Goal: Transaction & Acquisition: Purchase product/service

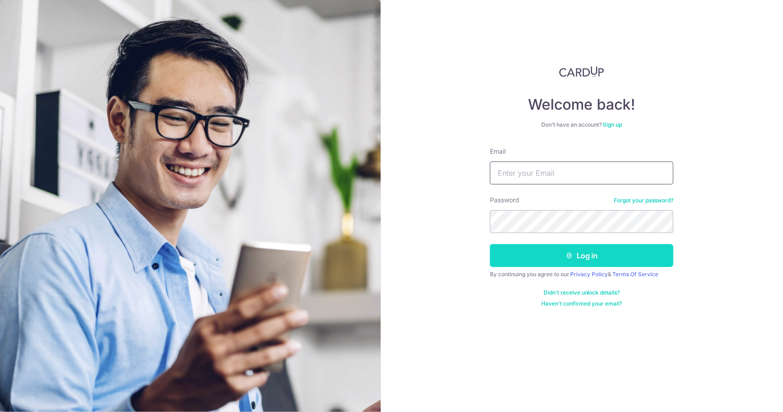
type input "linzzy.li@gmail.com"
click at [572, 260] on button "Log in" at bounding box center [581, 255] width 183 height 23
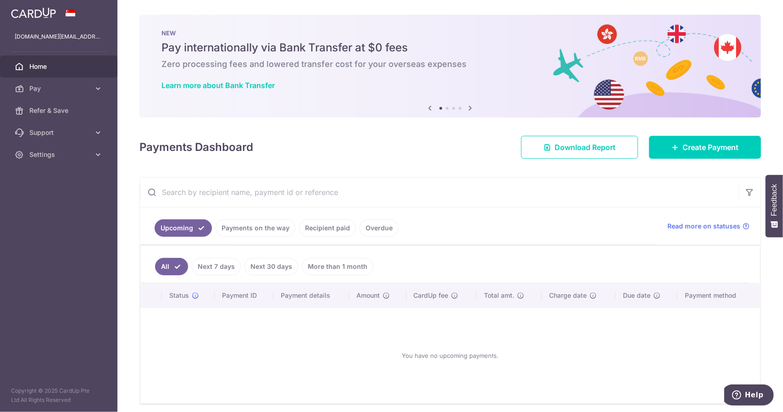
click at [233, 223] on link "Payments on the way" at bounding box center [256, 227] width 80 height 17
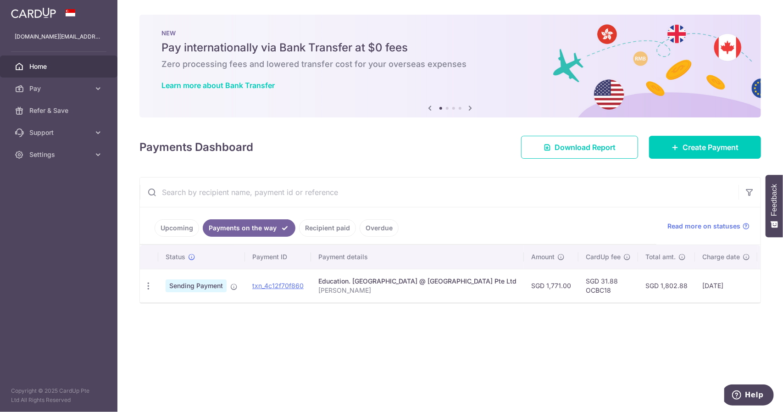
click at [168, 227] on link "Upcoming" at bounding box center [177, 227] width 44 height 17
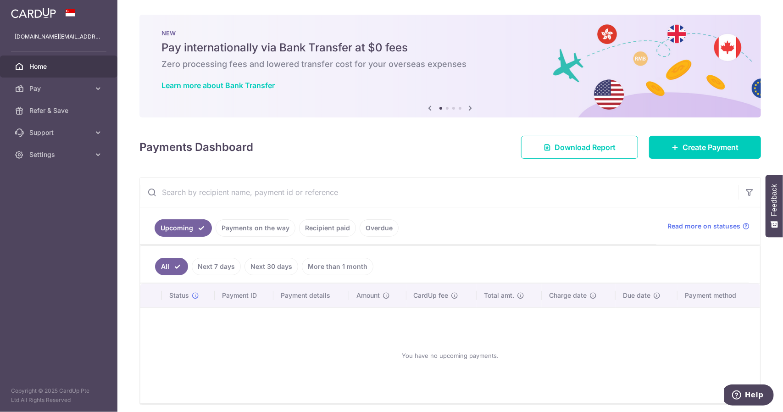
scroll to position [33, 0]
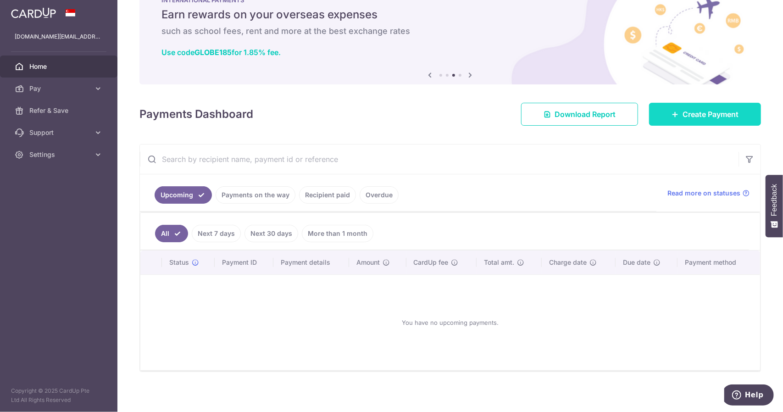
click at [719, 111] on span "Create Payment" at bounding box center [711, 114] width 56 height 11
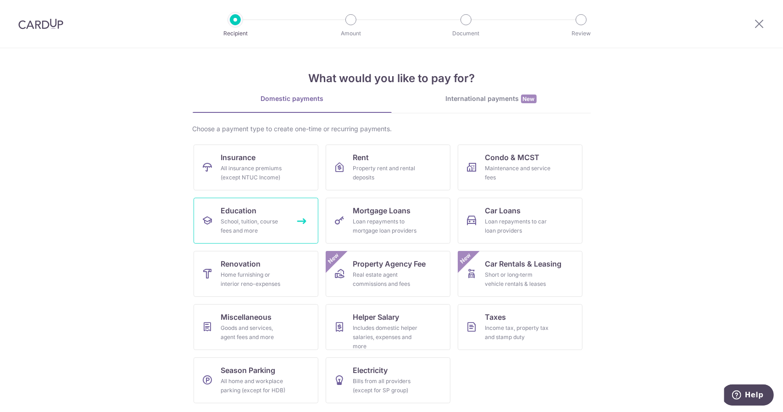
click at [265, 219] on div "School, tuition, course fees and more" at bounding box center [254, 226] width 66 height 18
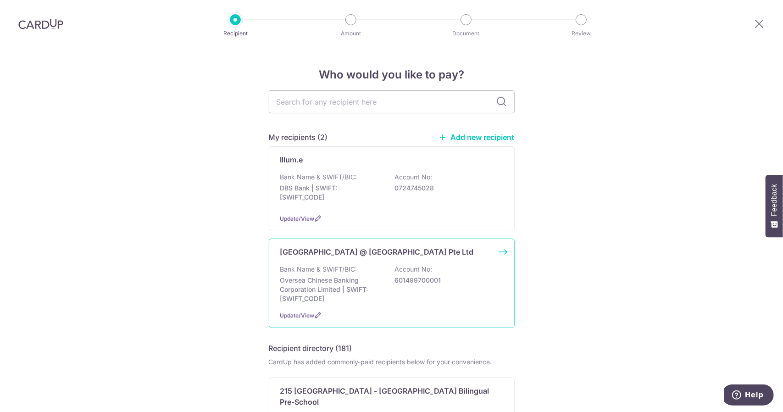
click at [396, 268] on p "Account No:" at bounding box center [414, 269] width 38 height 9
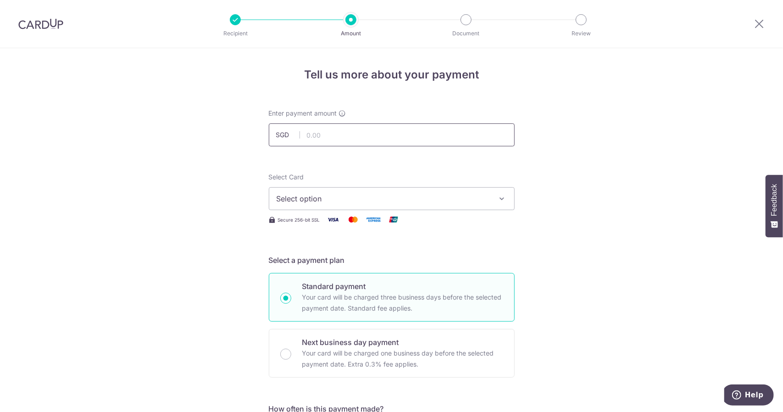
click at [312, 135] on input "text" at bounding box center [392, 134] width 246 height 23
type input "1,771.00"
click at [336, 202] on span "Select option" at bounding box center [384, 198] width 214 height 11
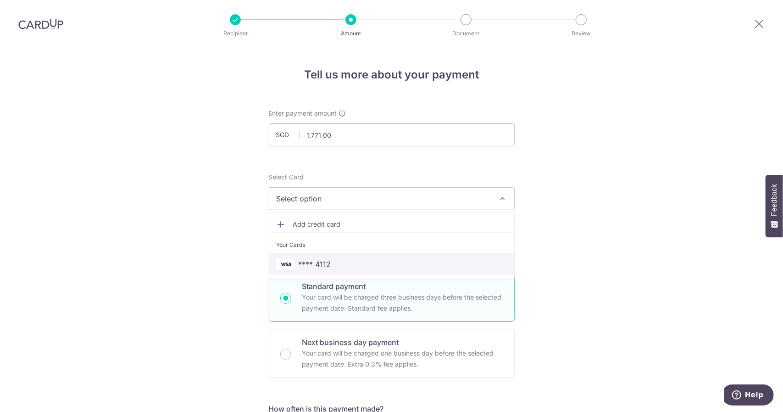
click at [327, 265] on span "**** 4112" at bounding box center [315, 264] width 33 height 11
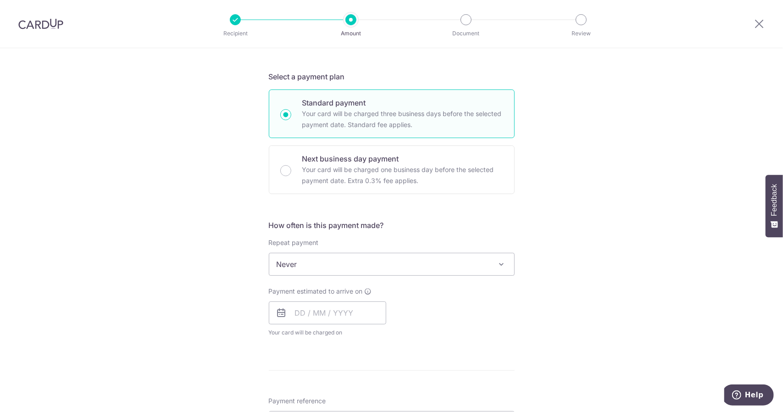
scroll to position [229, 0]
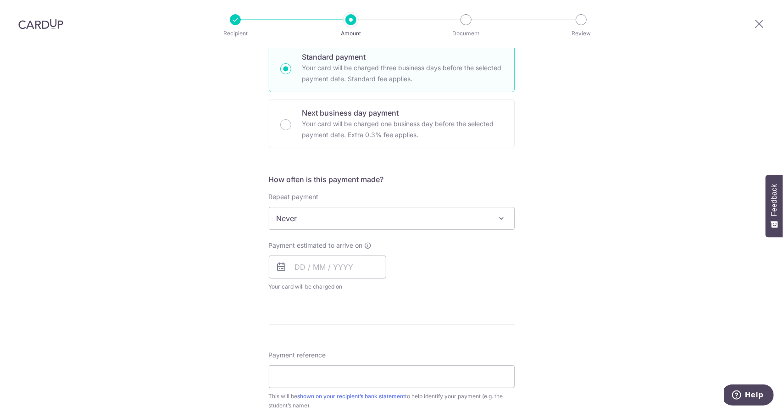
click at [450, 215] on span "Never" at bounding box center [391, 218] width 245 height 22
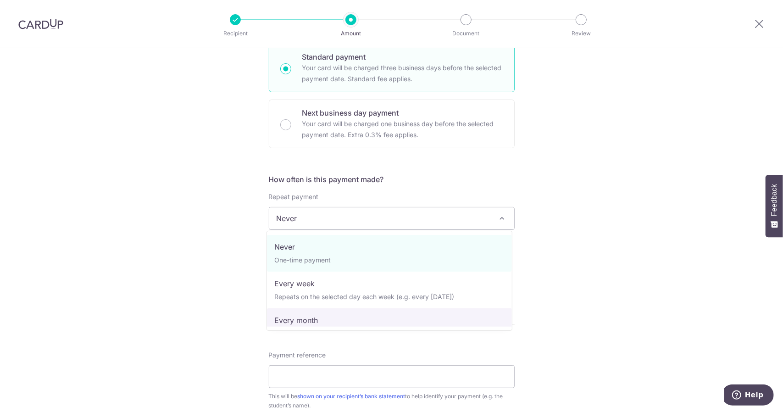
scroll to position [92, 0]
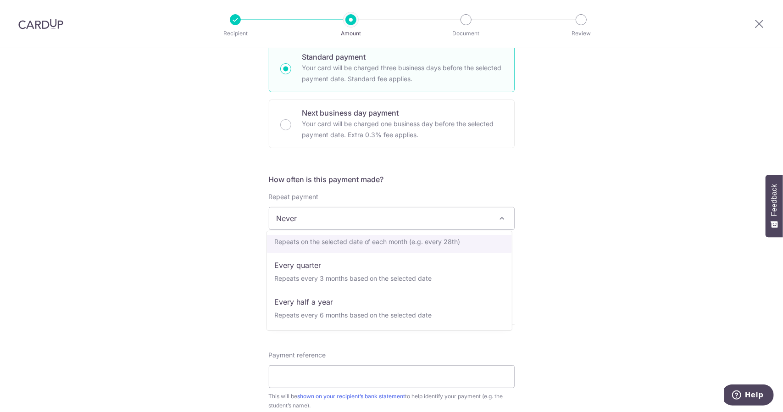
select select "3"
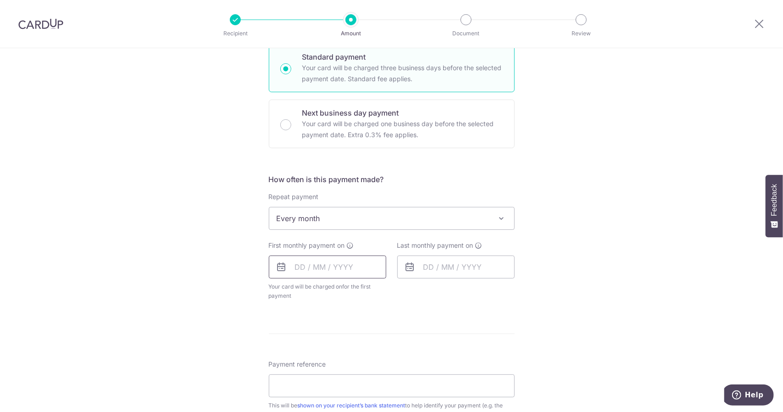
click at [313, 270] on input "text" at bounding box center [327, 266] width 117 height 23
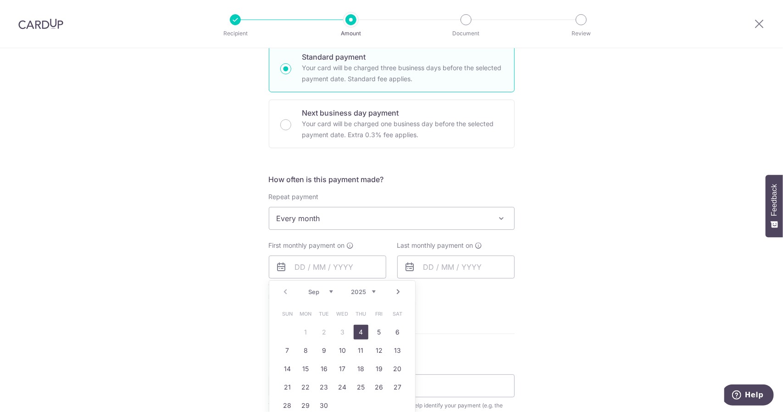
click at [669, 292] on div "Tell us more about your payment Enter payment amount SGD 1,771.00 1771.00 Selec…" at bounding box center [391, 238] width 783 height 839
click at [295, 269] on input "text" at bounding box center [327, 266] width 117 height 23
click at [399, 289] on link "Next" at bounding box center [398, 291] width 11 height 11
click at [280, 289] on link "Prev" at bounding box center [285, 291] width 11 height 11
click at [394, 289] on link "Next" at bounding box center [398, 291] width 11 height 11
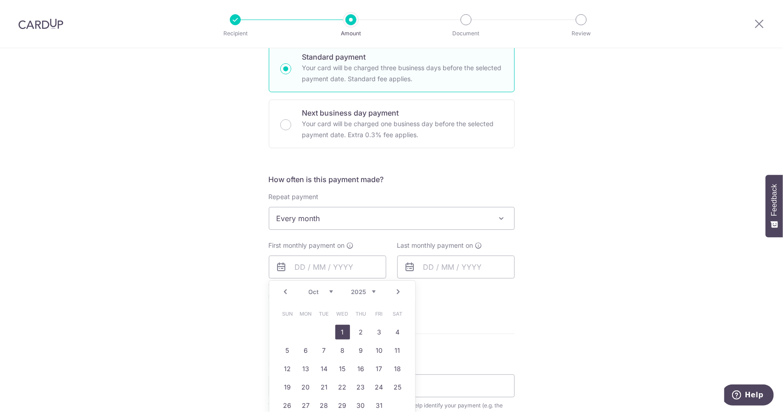
click at [339, 330] on link "1" at bounding box center [342, 332] width 15 height 15
type input "01/10/2025"
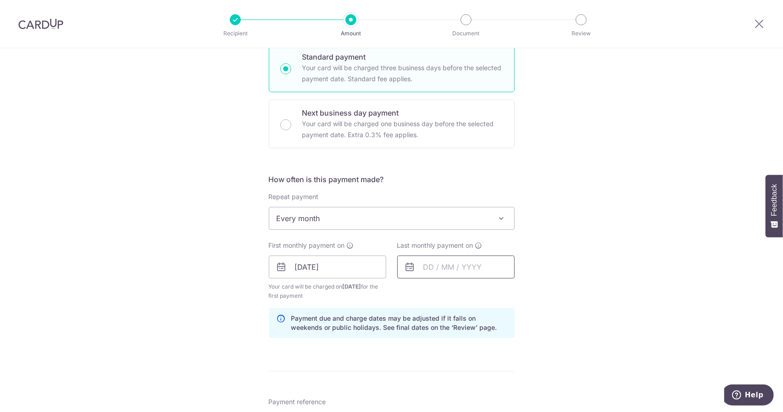
click at [444, 263] on input "text" at bounding box center [455, 266] width 117 height 23
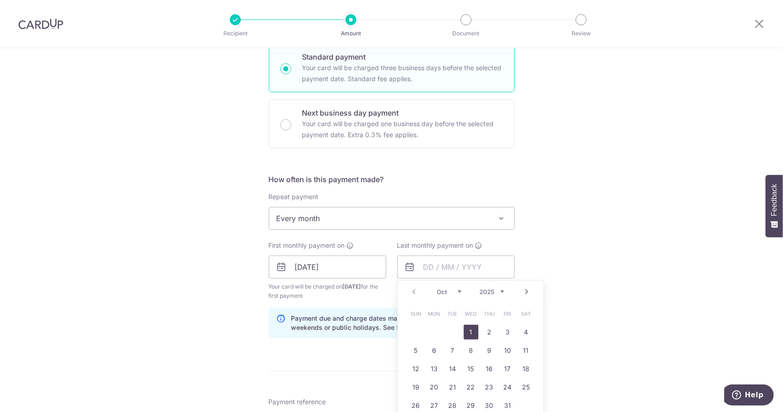
click at [522, 290] on link "Next" at bounding box center [527, 291] width 11 height 11
click at [428, 329] on link "1" at bounding box center [434, 332] width 15 height 15
type input "01/12/2025"
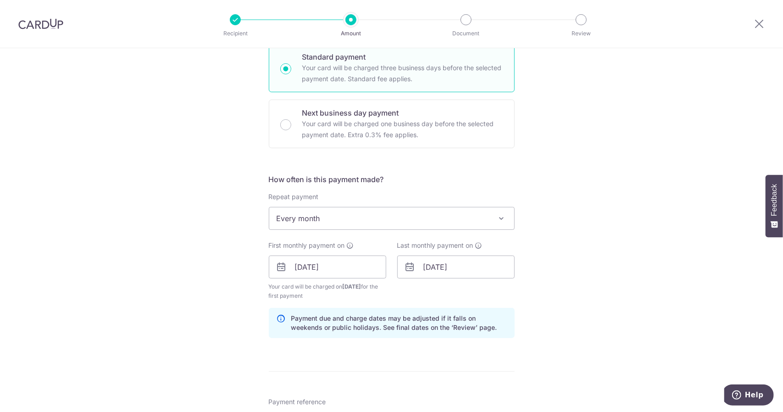
click at [536, 261] on div "Tell us more about your payment Enter payment amount SGD 1,771.00 1771.00 Selec…" at bounding box center [391, 257] width 783 height 877
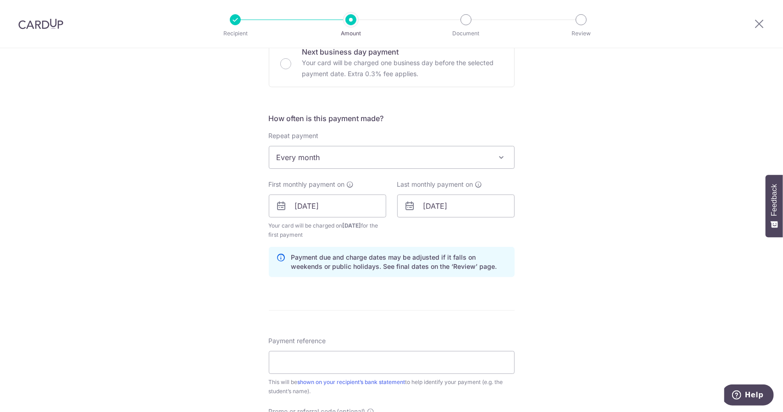
scroll to position [367, 0]
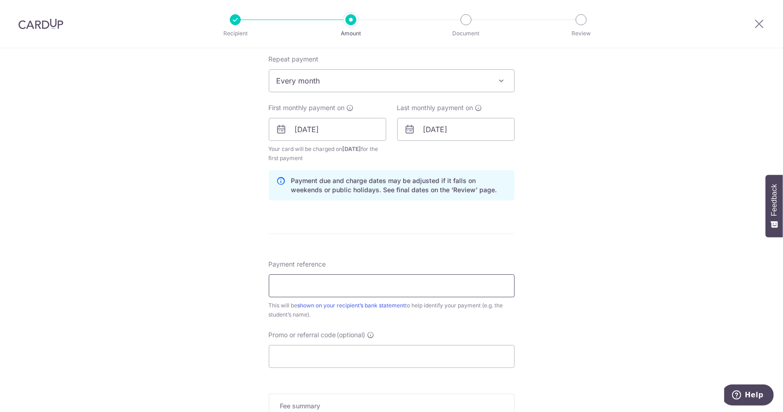
click at [342, 283] on input "Payment reference" at bounding box center [392, 285] width 246 height 23
type input "Elyette Li Ruixuan"
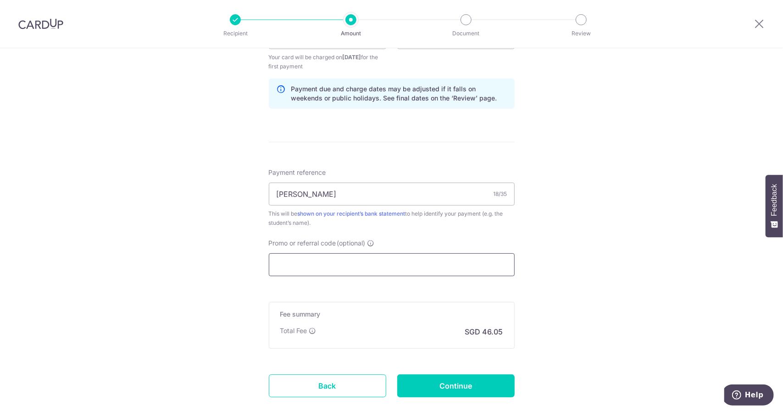
click at [309, 266] on input "Promo or referral code (optional)" at bounding box center [392, 264] width 246 height 23
paste input "OCBC18"
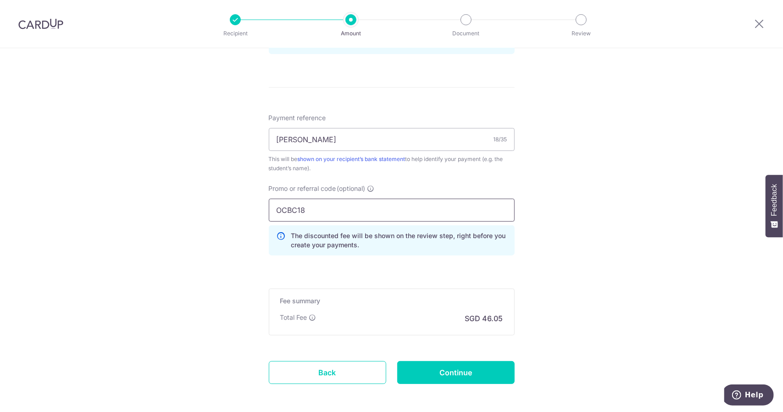
scroll to position [551, 0]
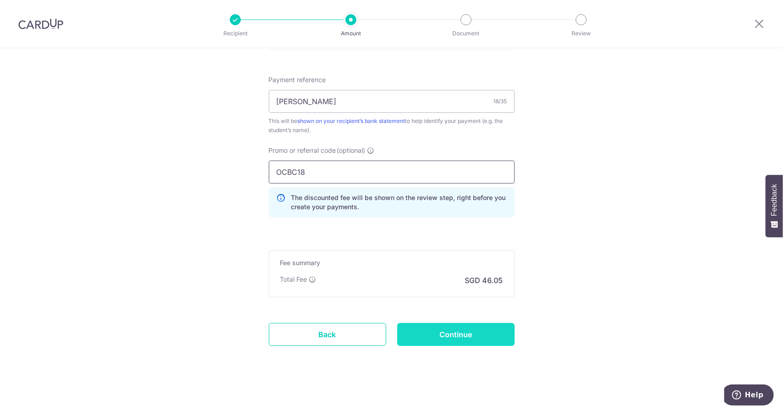
type input "OCBC18"
click at [450, 329] on input "Continue" at bounding box center [455, 334] width 117 height 23
type input "Create Schedule"
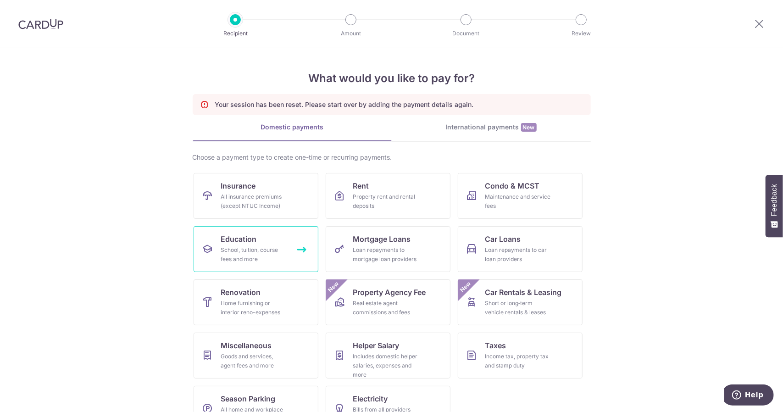
click at [245, 241] on span "Education" at bounding box center [239, 238] width 36 height 11
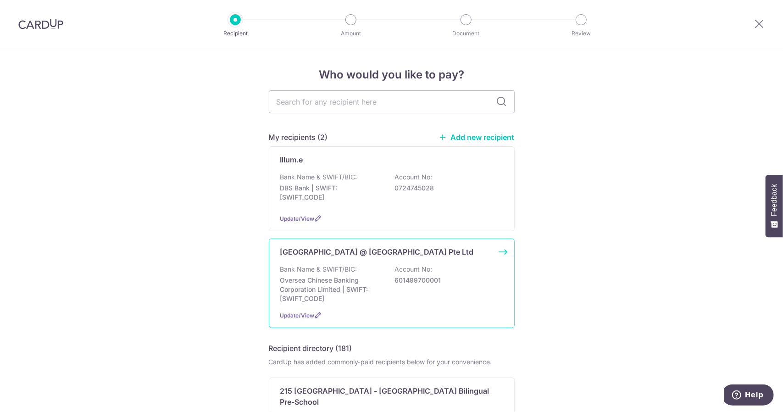
click at [389, 288] on div "Bank Name & SWIFT/BIC: Oversea Chinese Banking Corporation Limited | SWIFT: [SW…" at bounding box center [391, 284] width 223 height 39
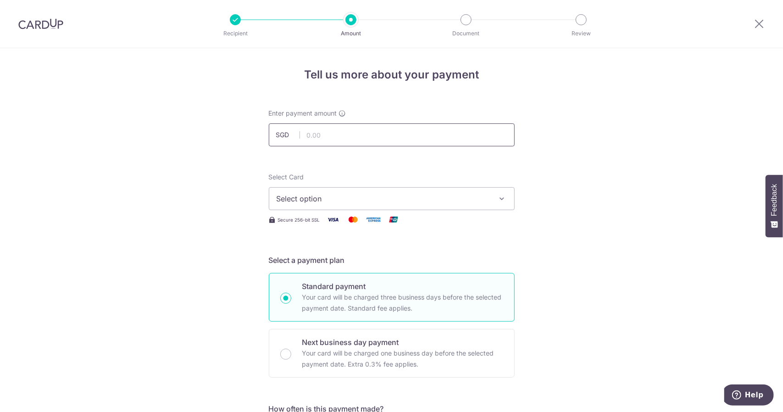
click at [313, 143] on input "text" at bounding box center [392, 134] width 246 height 23
type input "1,771.00"
click at [324, 194] on span "Select option" at bounding box center [384, 198] width 214 height 11
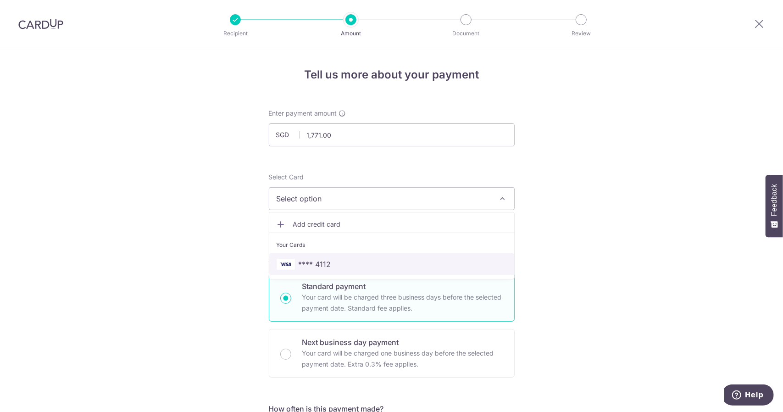
click at [308, 263] on span "**** 4112" at bounding box center [315, 264] width 33 height 11
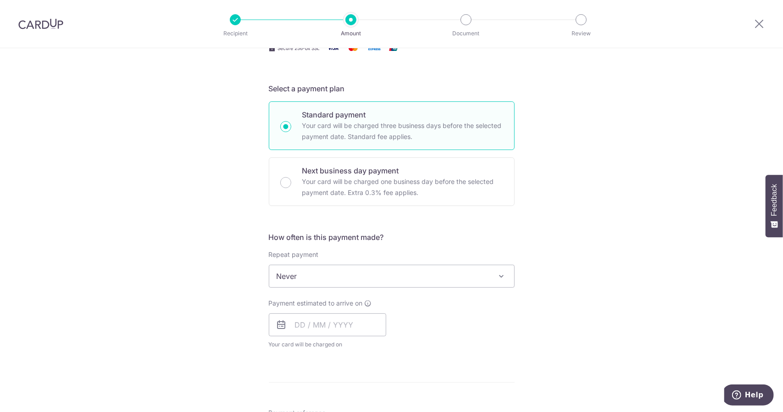
scroll to position [183, 0]
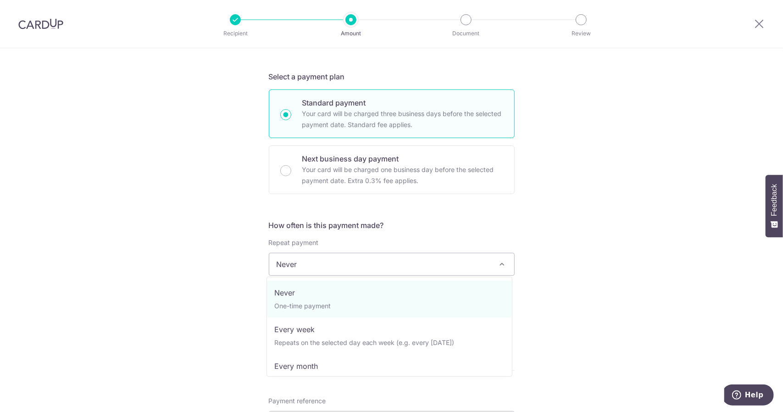
click at [308, 263] on span "Never" at bounding box center [391, 264] width 245 height 22
select select "3"
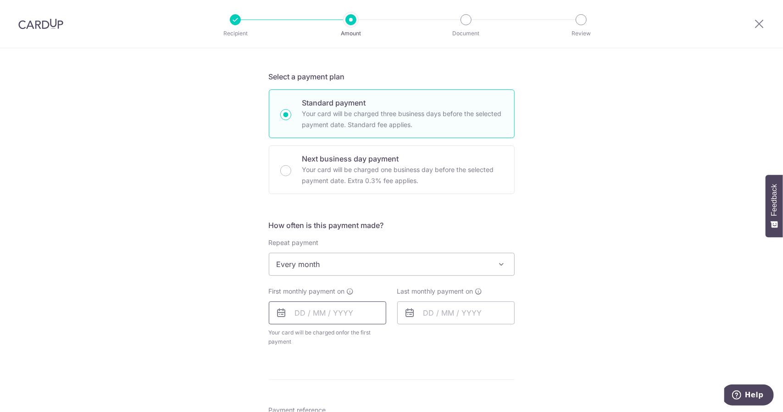
click at [299, 315] on input "text" at bounding box center [327, 312] width 117 height 23
click at [400, 335] on link "Next" at bounding box center [398, 337] width 11 height 11
click at [340, 374] on link "1" at bounding box center [342, 378] width 15 height 15
type input "[DATE]"
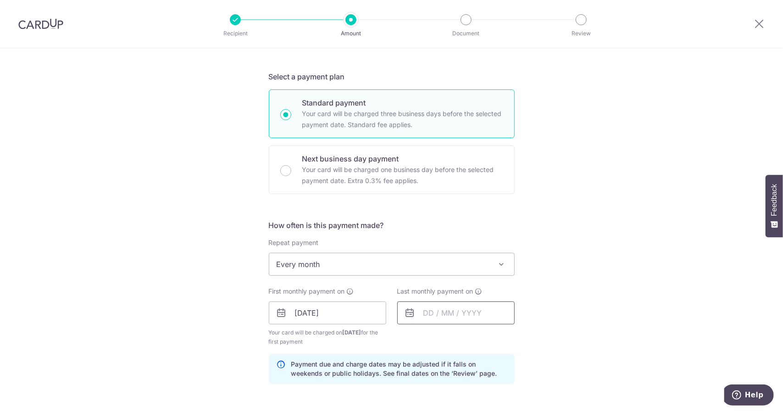
click at [461, 305] on input "text" at bounding box center [455, 312] width 117 height 23
click at [522, 332] on link "Next" at bounding box center [527, 337] width 11 height 11
click at [523, 335] on link "Next" at bounding box center [527, 337] width 11 height 11
click at [435, 377] on link "1" at bounding box center [434, 378] width 15 height 15
type input "01/12/2025"
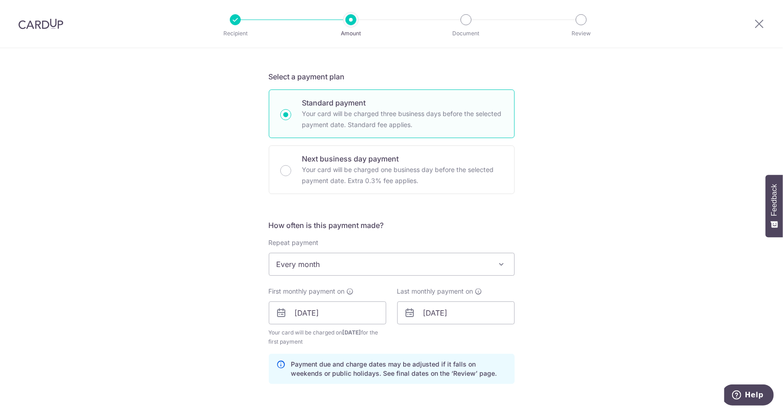
click at [589, 305] on div "Tell us more about your payment Enter payment amount SGD 1,771.00 1771.00 Selec…" at bounding box center [391, 303] width 783 height 877
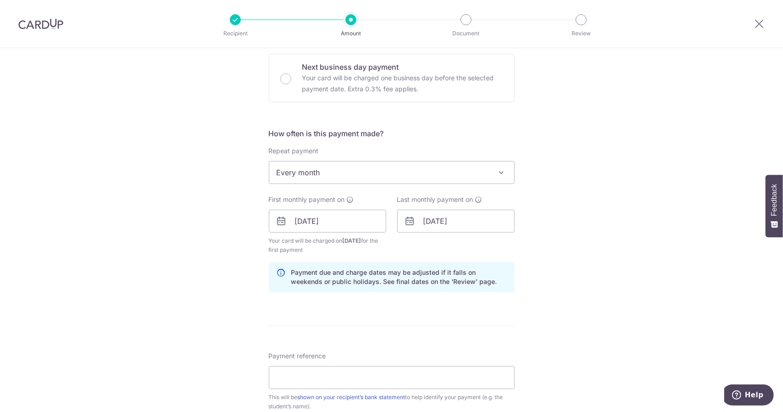
scroll to position [505, 0]
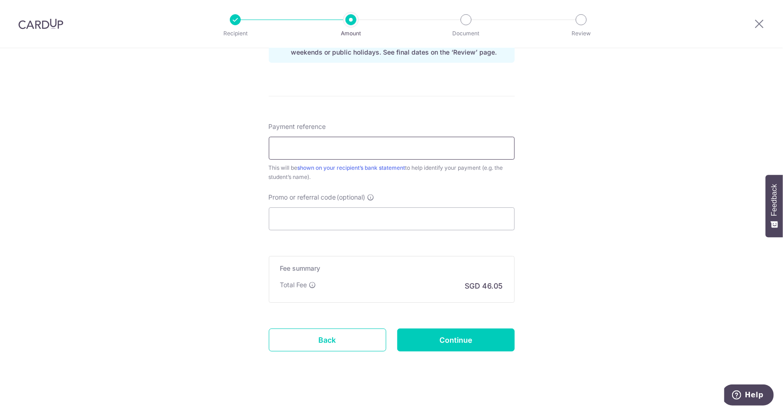
click at [285, 142] on input "Payment reference" at bounding box center [392, 148] width 246 height 23
type input "Elyette Li Ruixuan"
click at [317, 218] on input "Promo or referral code (optional)" at bounding box center [392, 218] width 246 height 23
paste input "OCBC18"
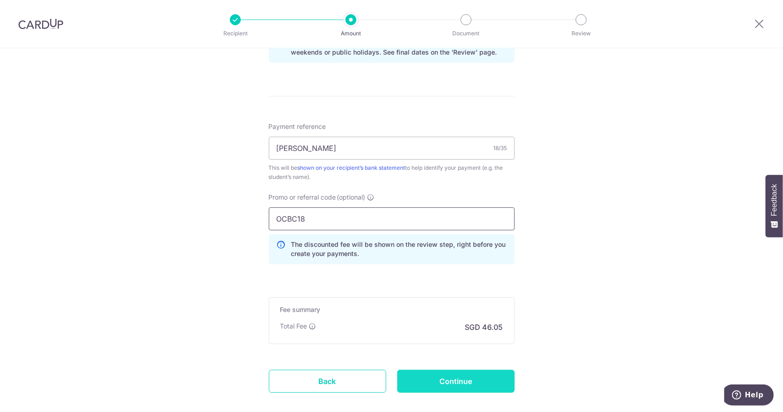
type input "OCBC18"
click at [431, 375] on input "Continue" at bounding box center [455, 381] width 117 height 23
type input "Create Schedule"
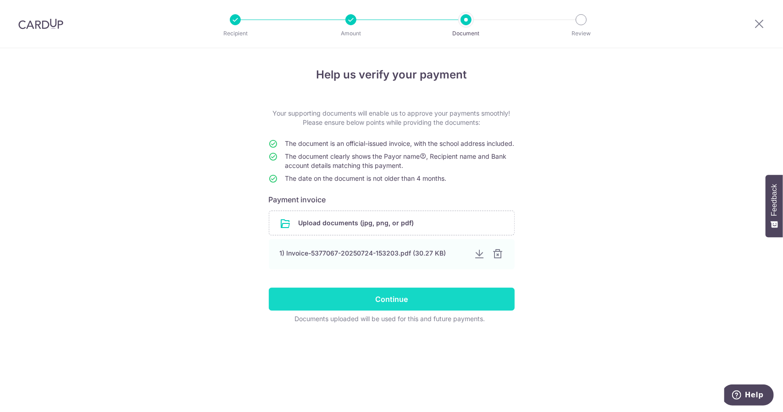
click at [352, 310] on input "Continue" at bounding box center [392, 299] width 246 height 23
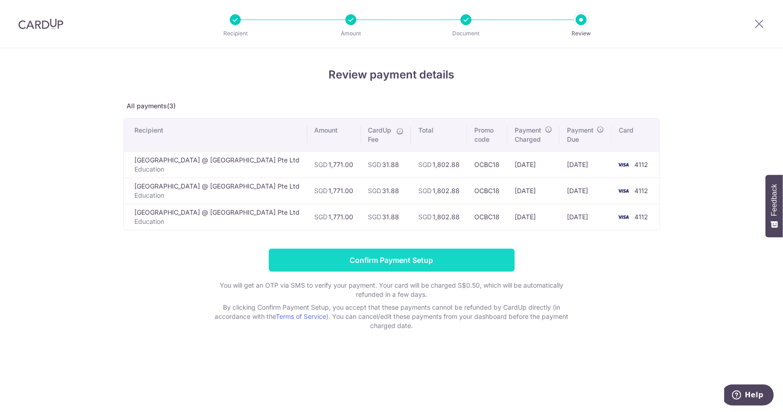
click at [402, 262] on input "Confirm Payment Setup" at bounding box center [392, 260] width 246 height 23
